Goal: Information Seeking & Learning: Learn about a topic

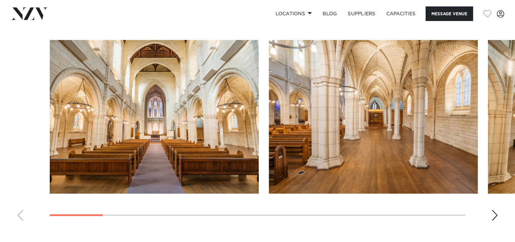
scroll to position [620, 0]
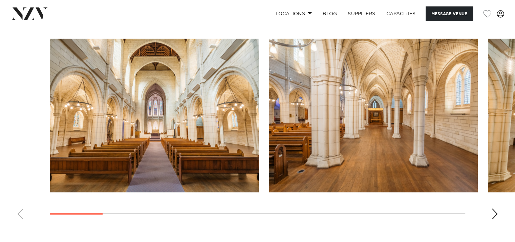
click at [489, 205] on swiper-container at bounding box center [257, 132] width 515 height 186
click at [494, 208] on div "Next slide" at bounding box center [494, 213] width 7 height 11
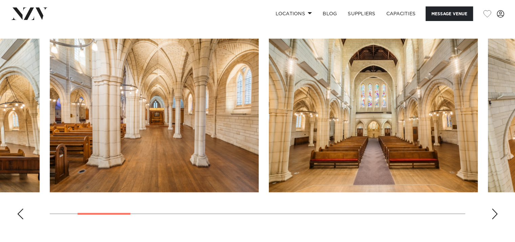
click at [494, 208] on div "Next slide" at bounding box center [494, 213] width 7 height 11
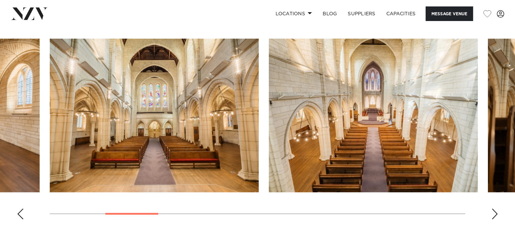
click at [494, 208] on div "Next slide" at bounding box center [494, 213] width 7 height 11
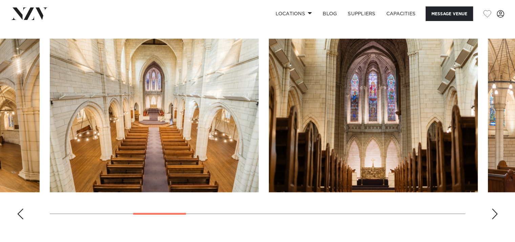
click at [494, 208] on div "Next slide" at bounding box center [494, 213] width 7 height 11
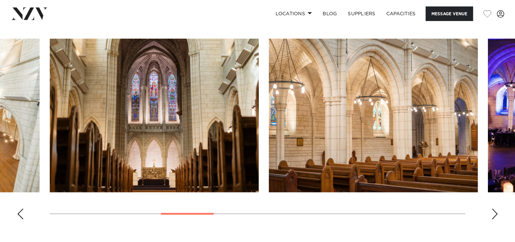
click at [494, 208] on div "Next slide" at bounding box center [494, 213] width 7 height 11
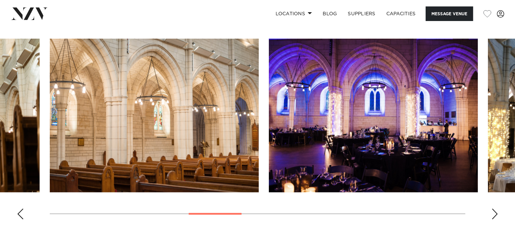
click at [494, 208] on div "Next slide" at bounding box center [494, 213] width 7 height 11
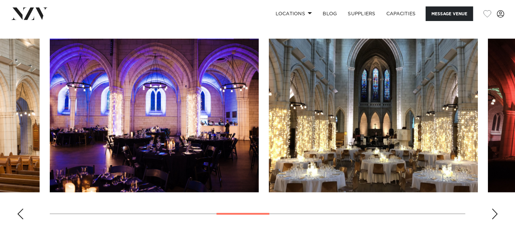
click at [494, 208] on div "Next slide" at bounding box center [494, 213] width 7 height 11
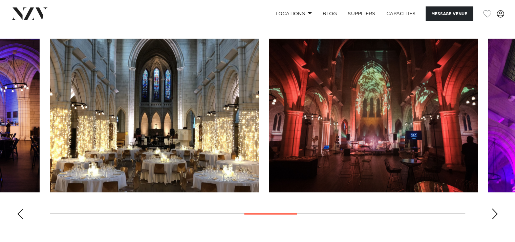
click at [494, 208] on div "Next slide" at bounding box center [494, 213] width 7 height 11
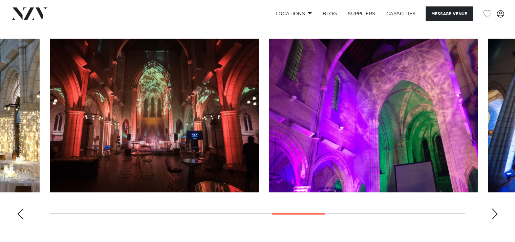
click at [494, 208] on div "Next slide" at bounding box center [494, 213] width 7 height 11
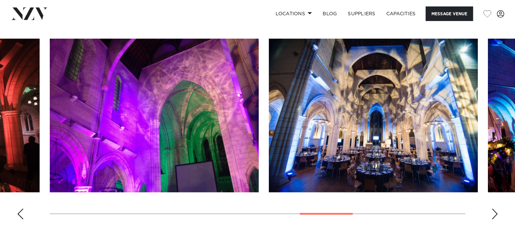
click at [494, 208] on div "Next slide" at bounding box center [494, 213] width 7 height 11
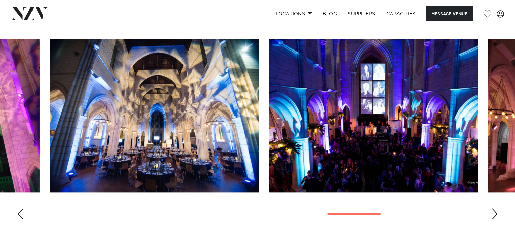
click at [494, 208] on div "Next slide" at bounding box center [494, 213] width 7 height 11
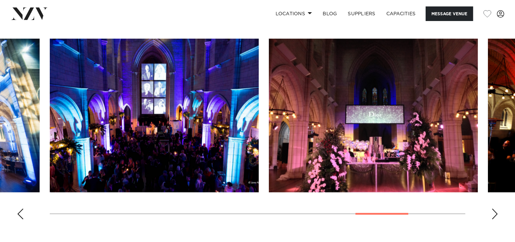
click at [494, 208] on div "Next slide" at bounding box center [494, 213] width 7 height 11
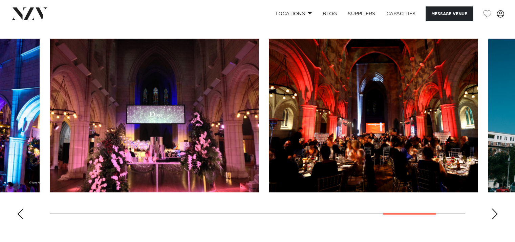
click at [494, 208] on div "Next slide" at bounding box center [494, 213] width 7 height 11
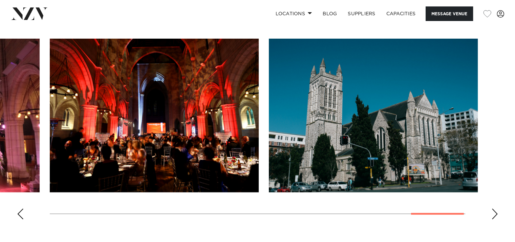
click at [494, 208] on div "Next slide" at bounding box center [494, 213] width 7 height 11
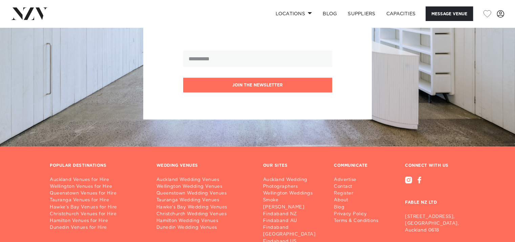
scroll to position [1452, 0]
